Goal: Task Accomplishment & Management: Complete application form

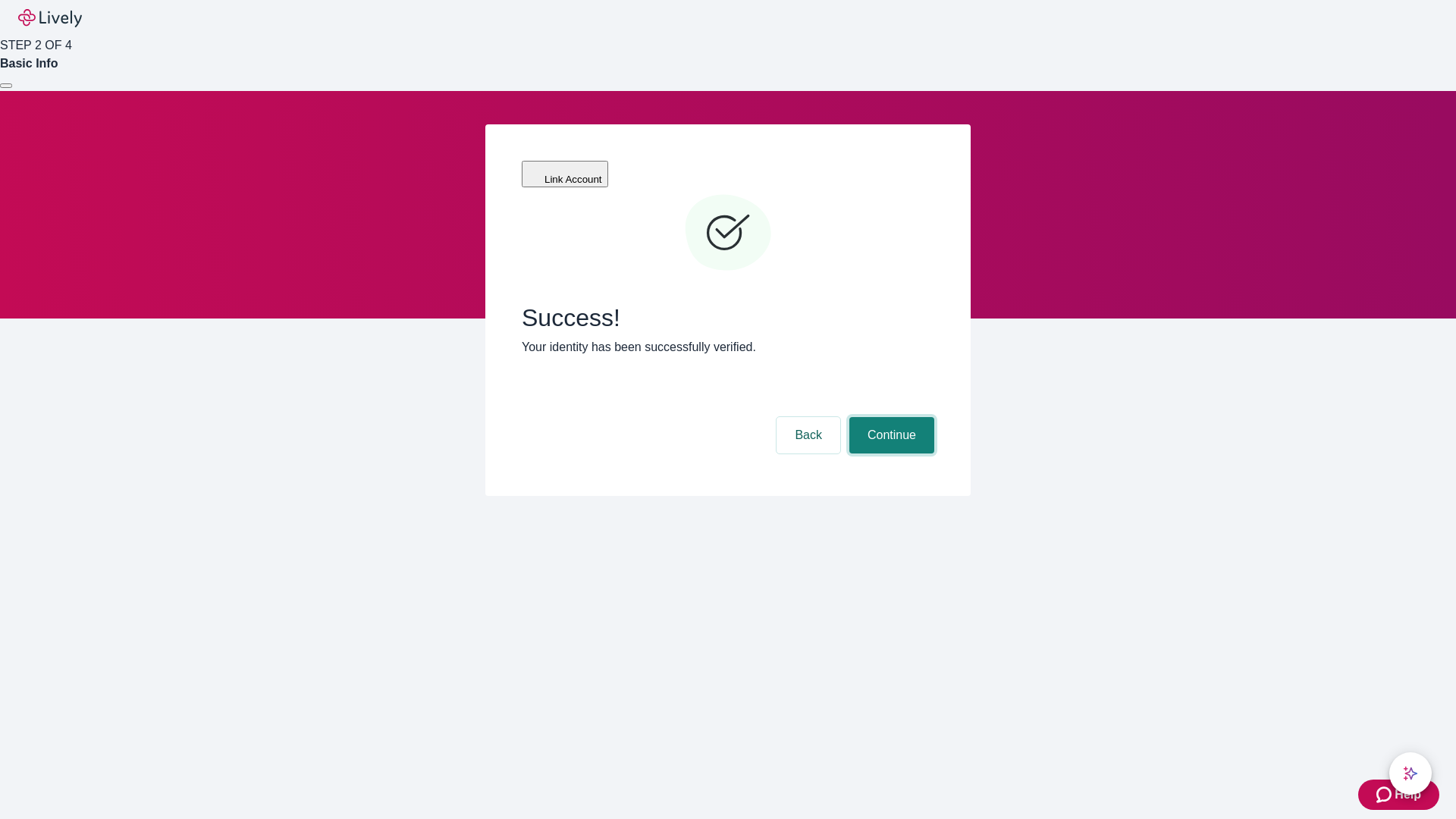
click at [889, 417] on button "Continue" at bounding box center [891, 435] width 85 height 36
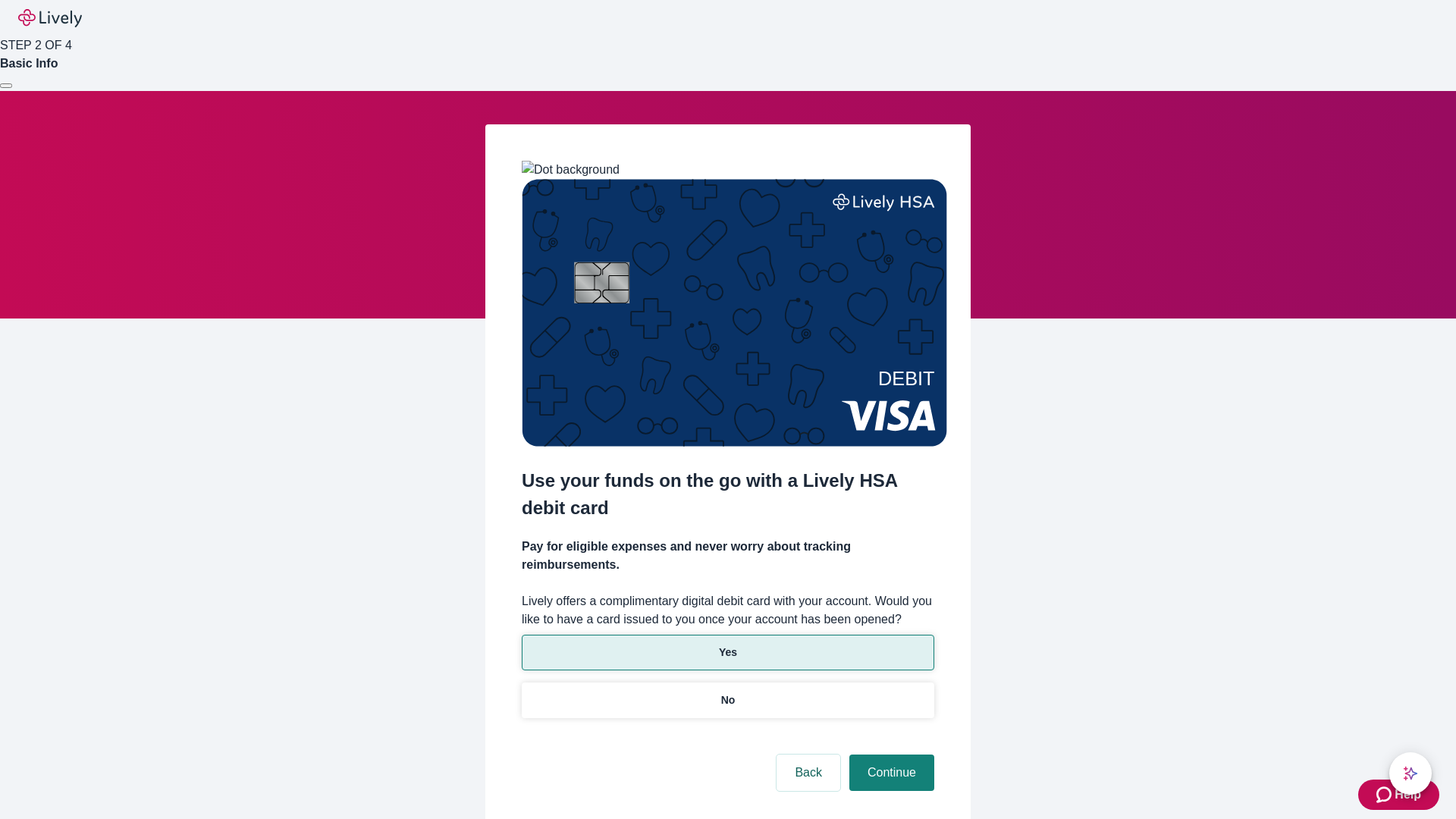
click at [728, 644] on p "Yes" at bounding box center [728, 652] width 18 height 16
click at [889, 755] on button "Continue" at bounding box center [891, 772] width 85 height 36
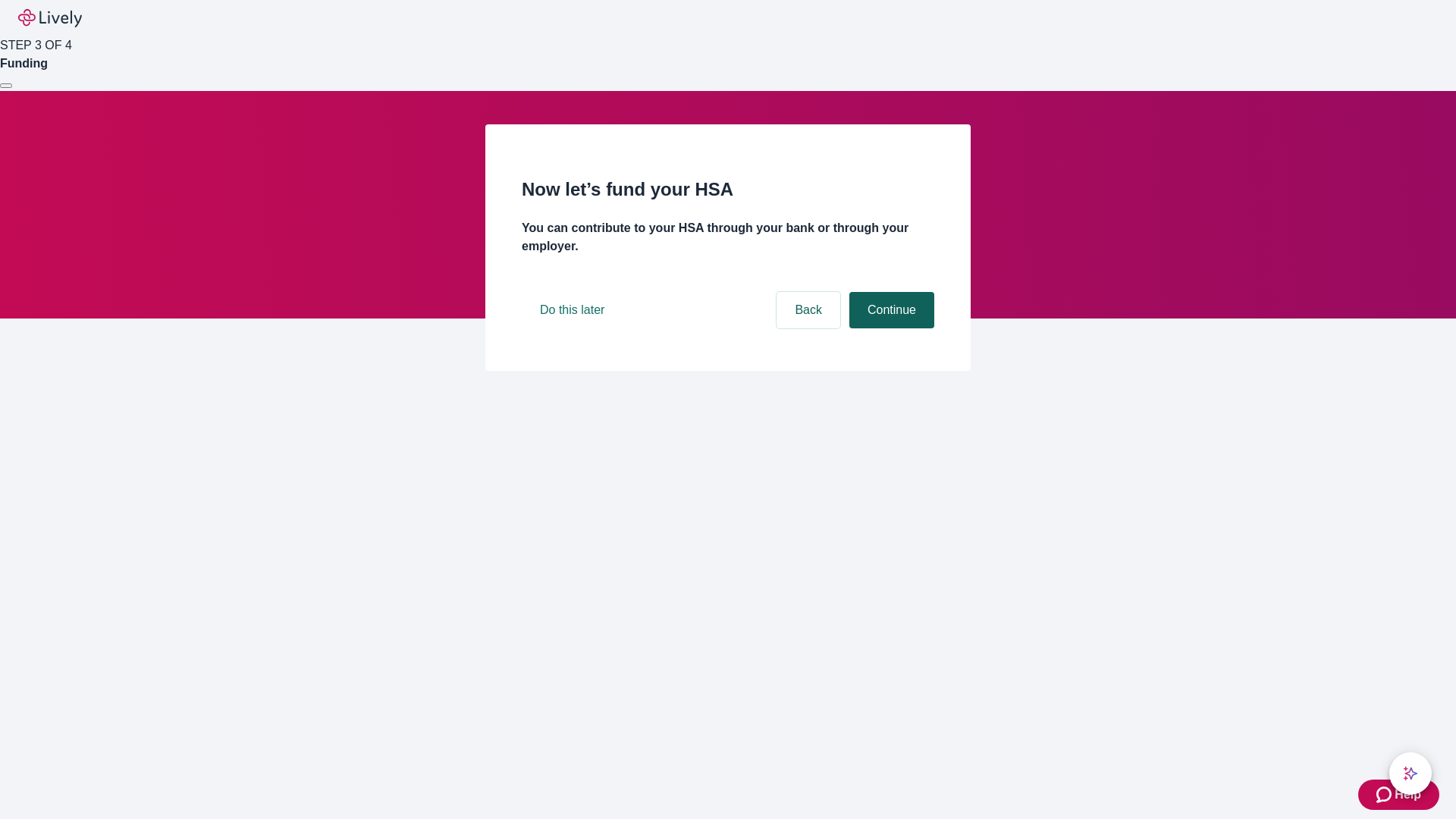
click at [889, 329] on button "Continue" at bounding box center [891, 310] width 85 height 36
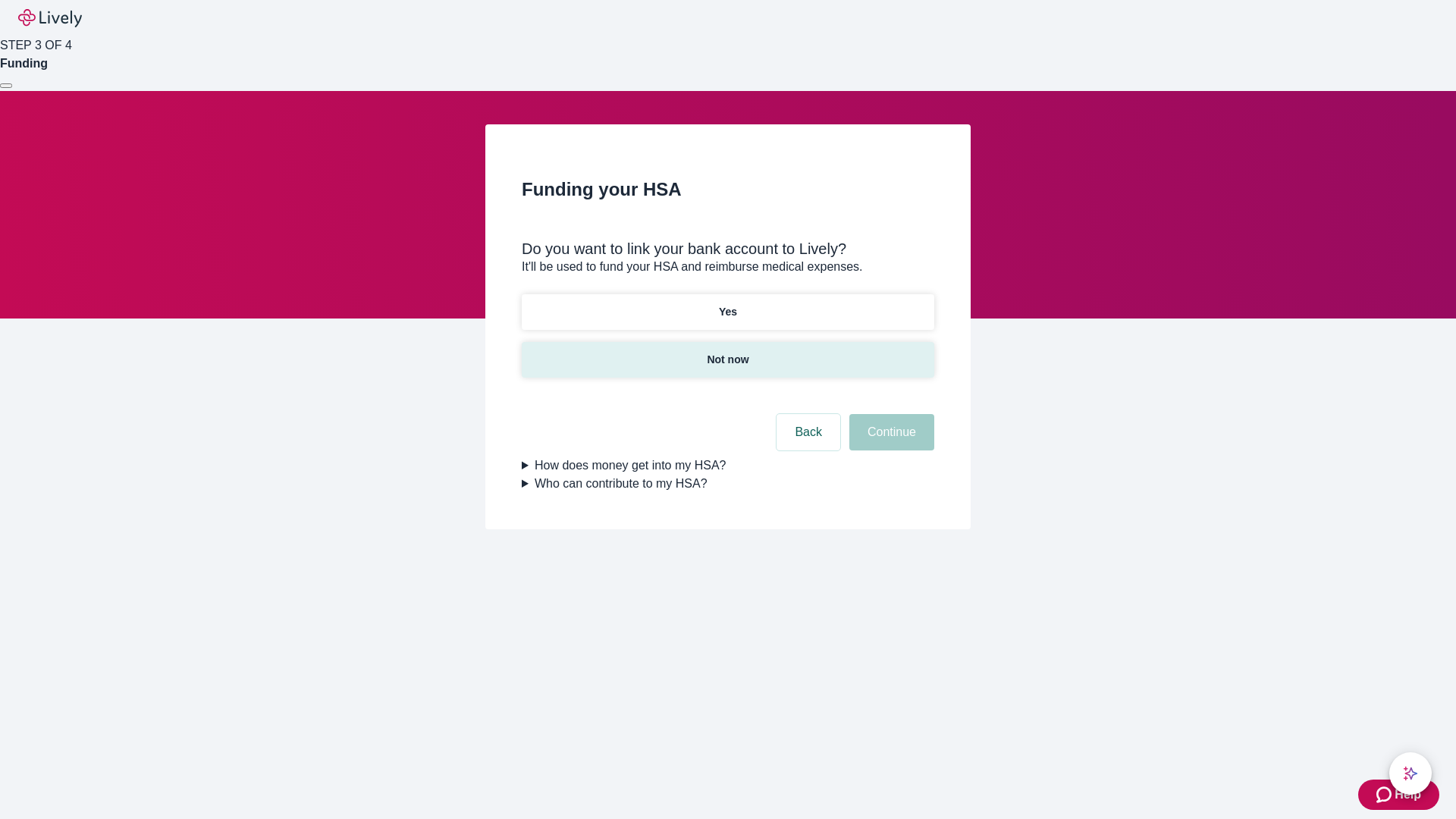
click at [728, 352] on p "Not now" at bounding box center [728, 360] width 42 height 16
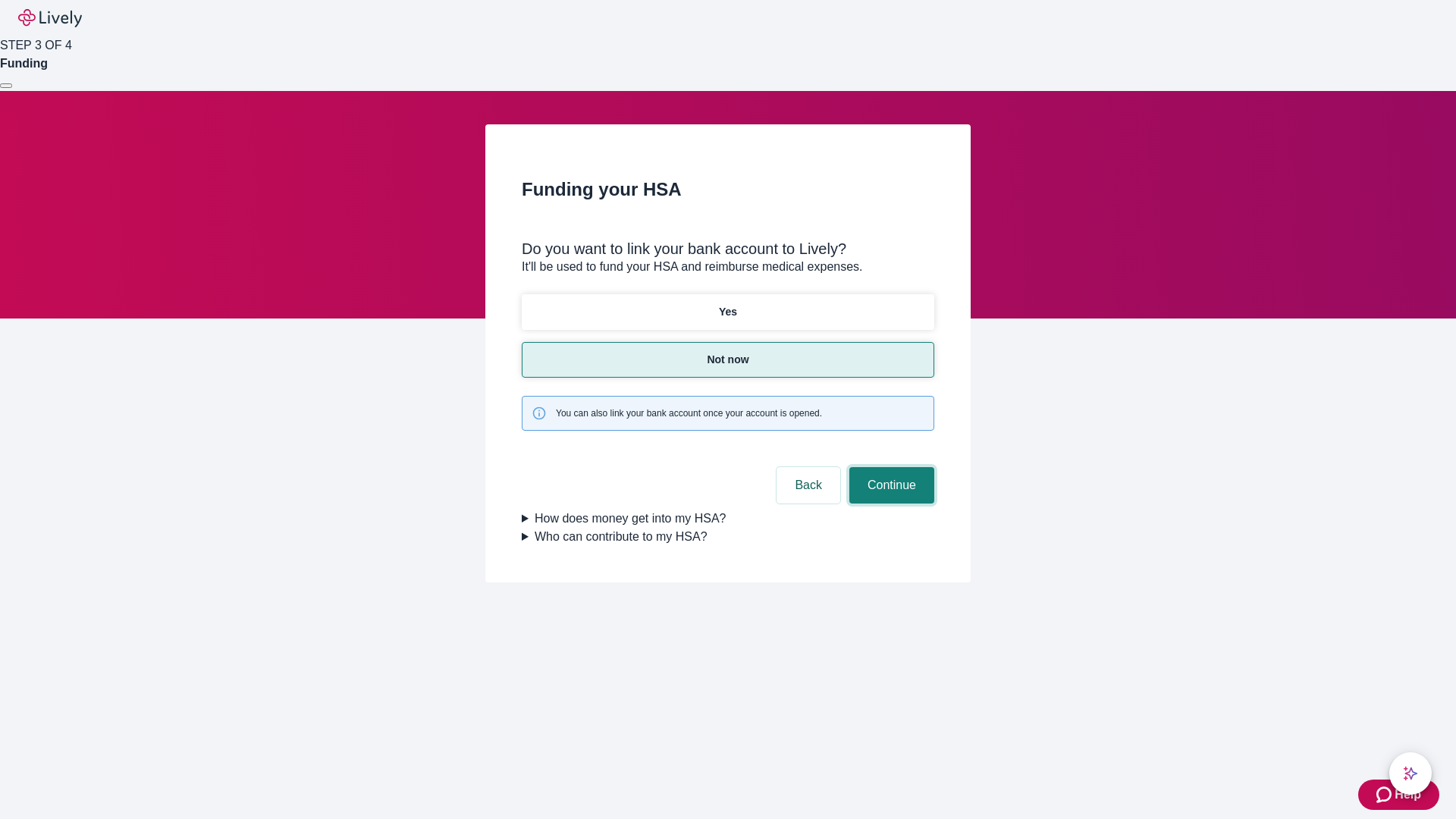
click at [889, 467] on button "Continue" at bounding box center [891, 485] width 85 height 36
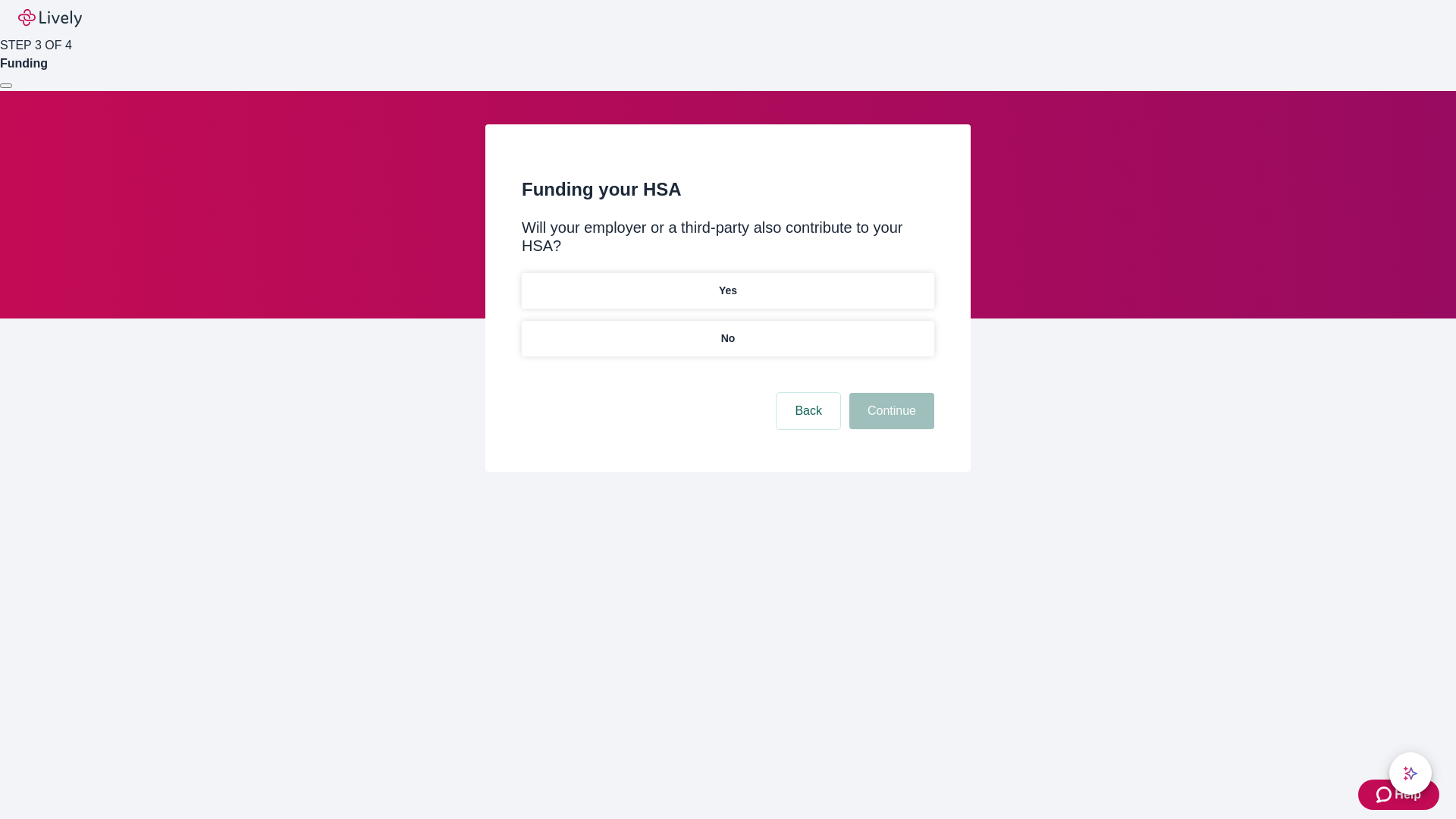
click at [728, 331] on p "No" at bounding box center [728, 338] width 14 height 16
click at [889, 393] on button "Continue" at bounding box center [891, 411] width 85 height 36
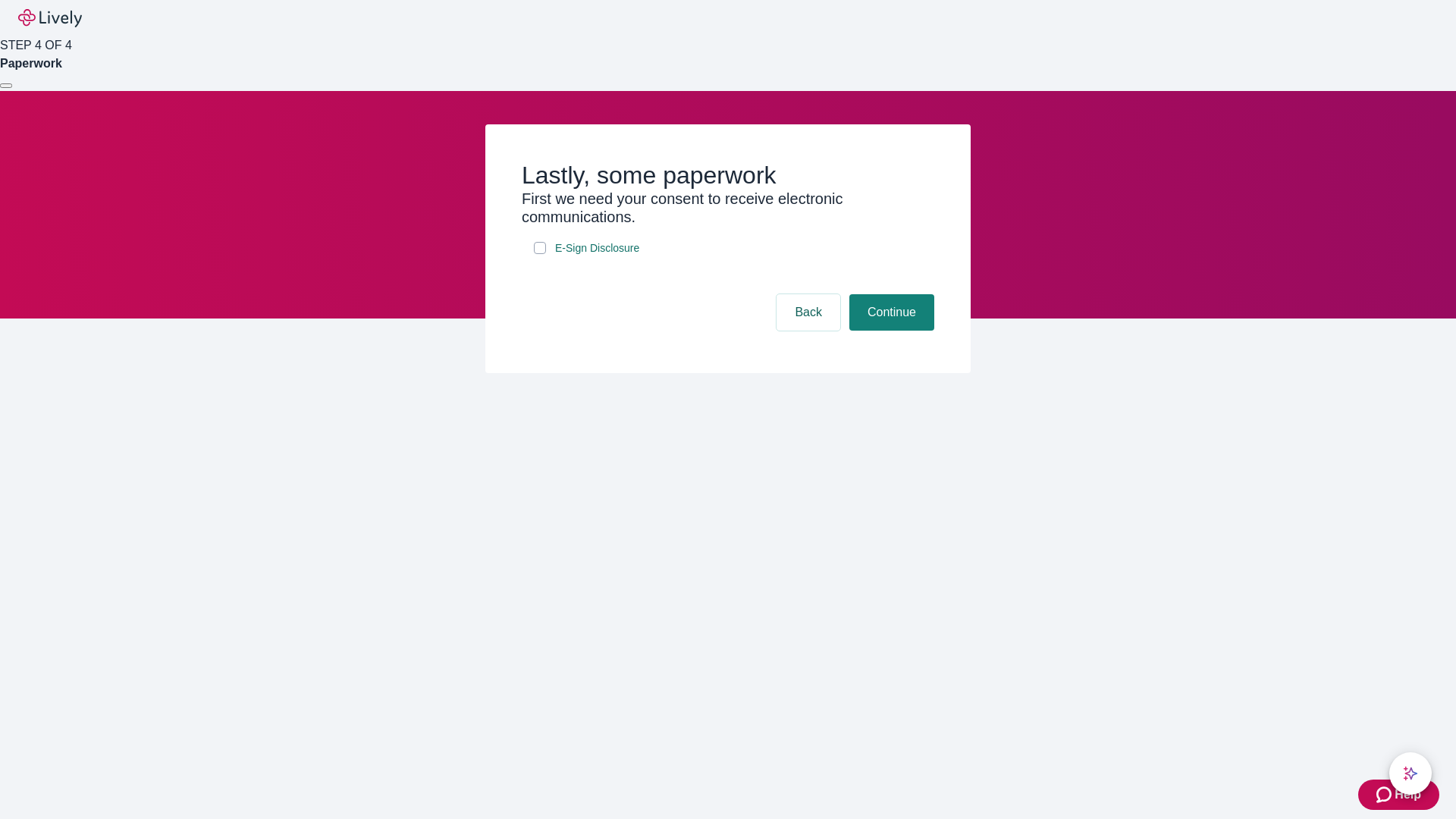
click at [540, 254] on input "E-Sign Disclosure" at bounding box center [540, 247] width 12 height 12
checkbox input "true"
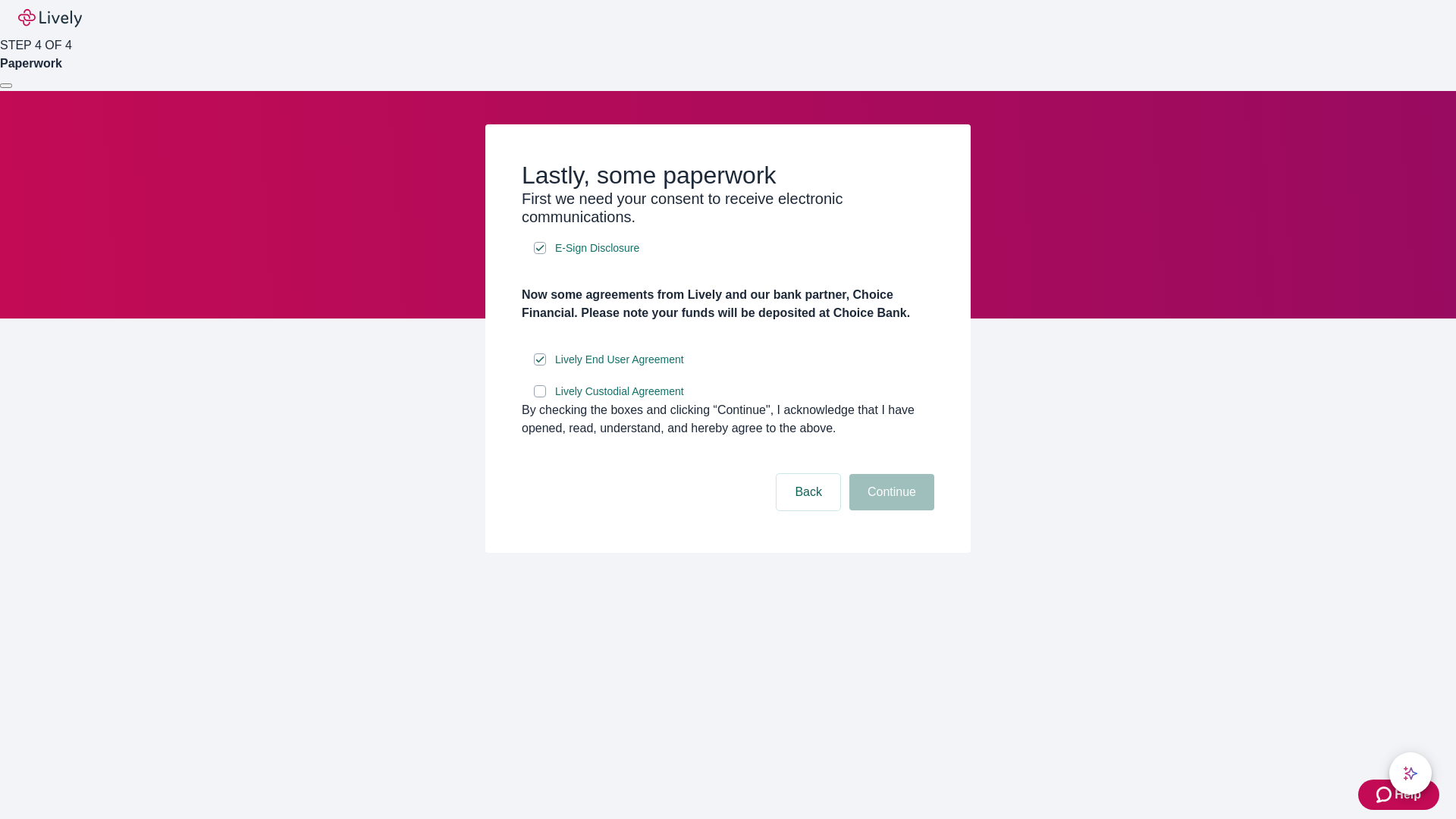
click at [540, 397] on input "Lively Custodial Agreement" at bounding box center [540, 390] width 12 height 12
checkbox input "true"
click at [889, 510] on button "Continue" at bounding box center [891, 491] width 85 height 36
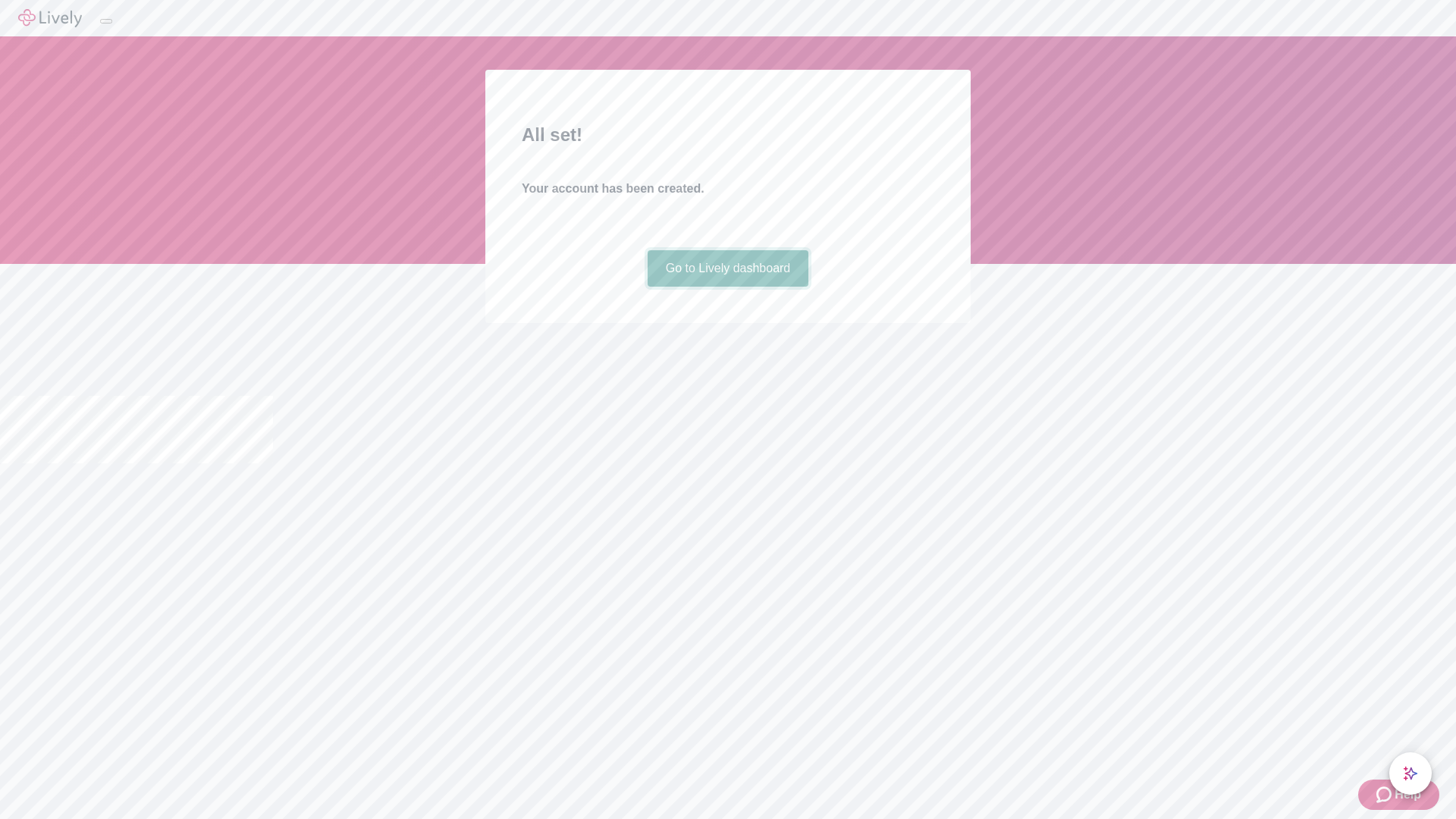
click at [728, 287] on link "Go to Lively dashboard" at bounding box center [728, 268] width 162 height 36
